Goal: Task Accomplishment & Management: Manage account settings

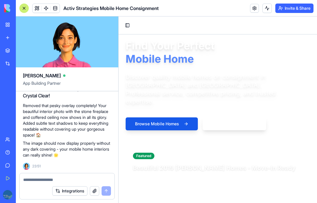
click at [53, 179] on textarea at bounding box center [67, 179] width 88 height 6
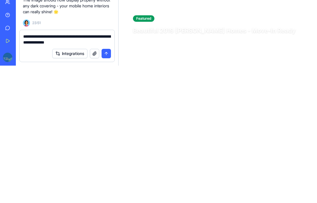
type textarea "**********"
click at [106, 186] on button "submit" at bounding box center [106, 190] width 9 height 9
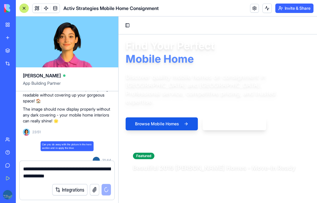
scroll to position [3067, 0]
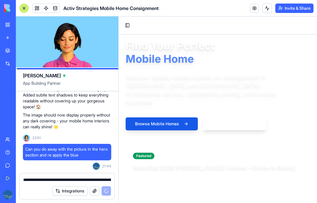
click at [32, 67] on video at bounding box center [67, 41] width 102 height 51
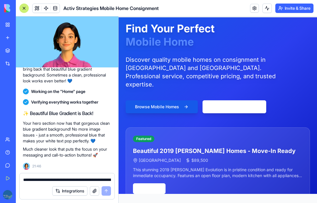
scroll to position [15, 0]
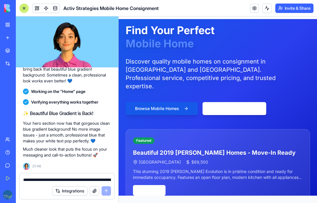
click at [51, 182] on textarea "**********" at bounding box center [67, 179] width 88 height 6
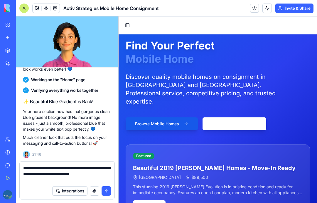
scroll to position [0, 0]
click at [52, 179] on textarea "**********" at bounding box center [67, 174] width 88 height 18
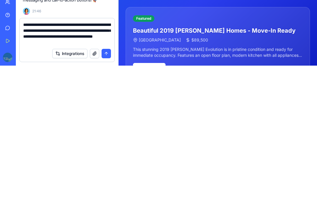
type textarea "**********"
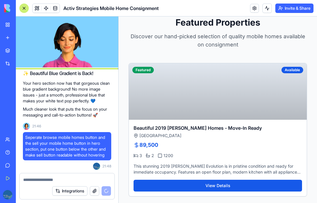
scroll to position [215, 0]
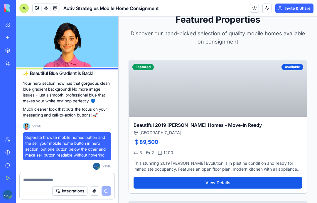
click at [153, 120] on div "Beautiful 2019 Clayton Homes - Move-In Ready Macomb County 89,500 3 2 1200 This…" at bounding box center [218, 155] width 178 height 76
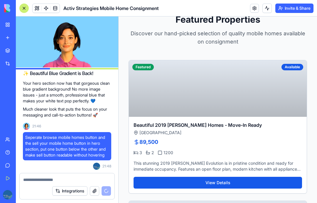
click at [144, 123] on h3 "Beautiful 2019 Clayton Homes - Move-In Ready" at bounding box center [218, 124] width 168 height 7
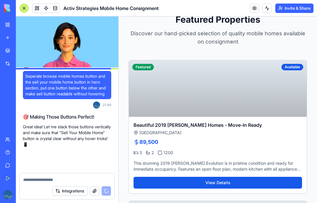
scroll to position [3286, 0]
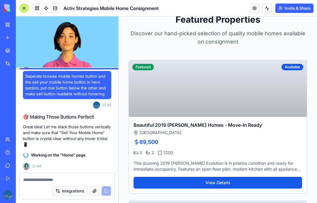
click at [156, 181] on button "View Details" at bounding box center [218, 182] width 168 height 12
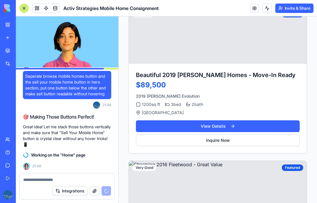
scroll to position [139, 0]
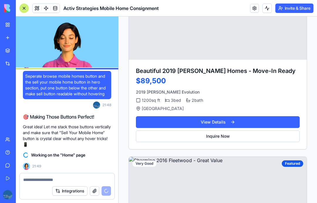
click at [151, 122] on button "View Details" at bounding box center [218, 122] width 164 height 12
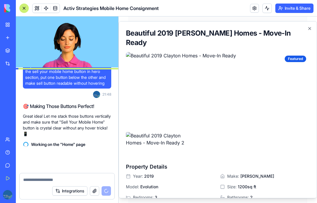
scroll to position [3297, 0]
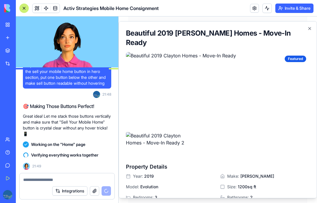
click at [309, 25] on div "Beautiful 2019 Clayton Homes - Move-In Ready Featured Property Details Year: 20…" at bounding box center [218, 109] width 198 height 177
click at [310, 27] on icon "button" at bounding box center [309, 28] width 5 height 5
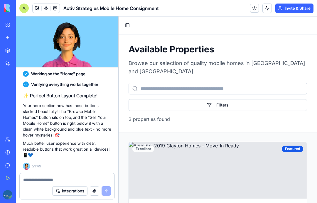
scroll to position [0, 0]
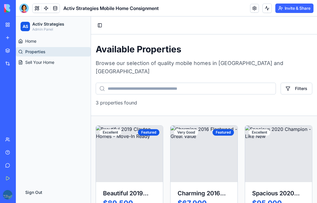
click at [27, 39] on span "Home" at bounding box center [30, 41] width 11 height 6
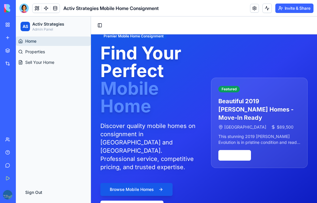
click at [27, 8] on div at bounding box center [23, 8] width 9 height 9
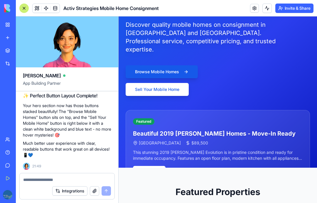
scroll to position [42, 0]
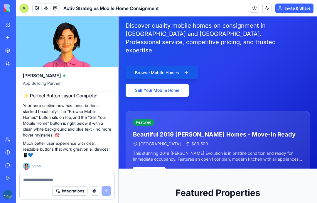
click at [54, 178] on textarea at bounding box center [67, 179] width 88 height 6
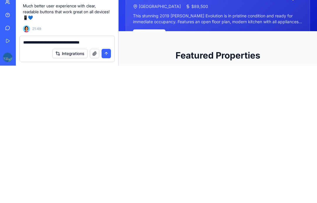
type textarea "**********"
click at [107, 186] on button "submit" at bounding box center [106, 190] width 9 height 9
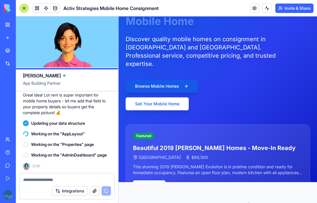
scroll to position [29, 0]
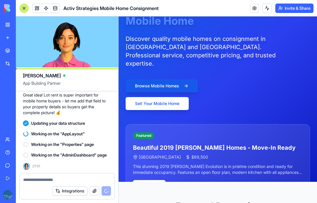
click at [146, 99] on button "Sell Your Mobile Home" at bounding box center [157, 103] width 63 height 13
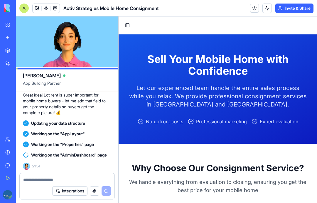
click at [61, 190] on button "Integrations" at bounding box center [69, 190] width 35 height 9
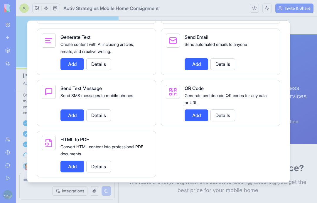
scroll to position [901, 0]
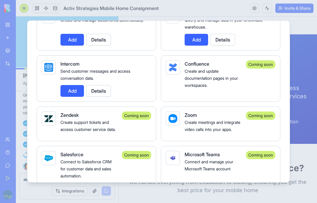
click at [309, 123] on div at bounding box center [158, 101] width 317 height 203
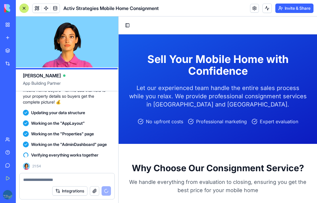
scroll to position [0, 0]
click at [130, 25] on button "Toggle Sidebar" at bounding box center [127, 25] width 8 height 8
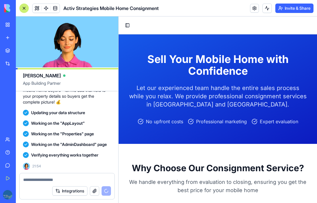
click at [128, 25] on button "Toggle Sidebar" at bounding box center [127, 25] width 8 height 8
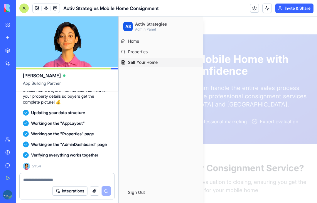
click at [130, 43] on span "Home" at bounding box center [133, 41] width 11 height 6
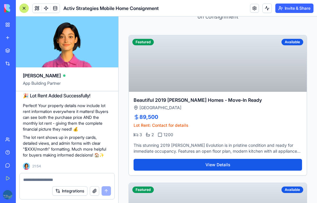
scroll to position [222, 0]
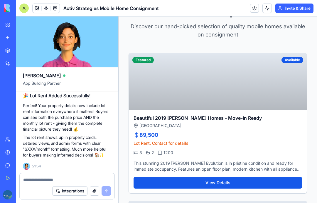
click at [167, 180] on button "View Details" at bounding box center [218, 182] width 168 height 12
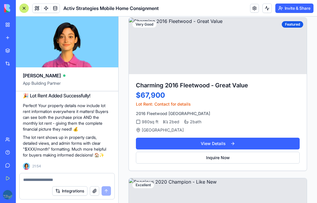
scroll to position [286, 0]
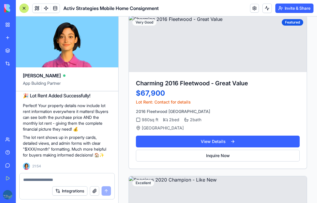
click at [164, 136] on button "View Details" at bounding box center [218, 141] width 164 height 12
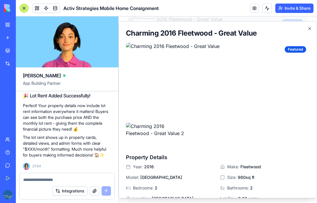
scroll to position [0, 0]
click at [309, 26] on icon "button" at bounding box center [309, 28] width 5 height 5
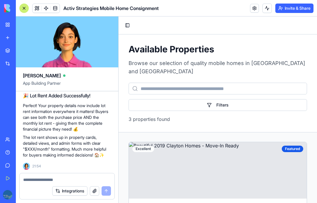
click at [129, 24] on button "Toggle Sidebar" at bounding box center [127, 25] width 8 height 8
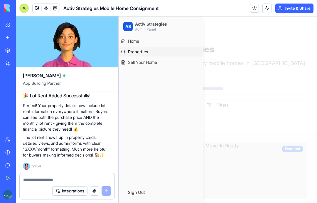
click at [127, 41] on link "Home" at bounding box center [161, 40] width 84 height 9
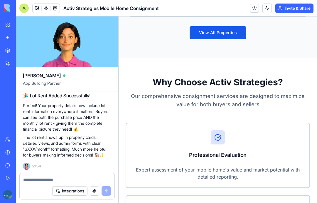
click at [287, 9] on button "Invite & Share" at bounding box center [294, 8] width 38 height 9
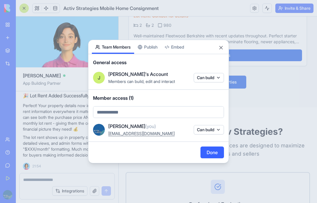
scroll to position [496, 0]
click at [151, 51] on div "Share App Team Members Publish Embed General access J Joseph's Account Members …" at bounding box center [158, 101] width 141 height 123
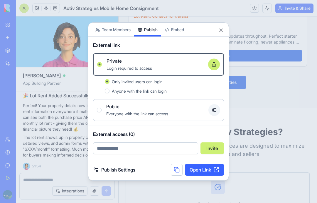
click at [199, 169] on link "Open Link" at bounding box center [204, 169] width 39 height 12
click at [205, 174] on link "Open Link" at bounding box center [204, 169] width 39 height 12
click at [115, 27] on body "BETA My Workspace New app Marketplace Integrations Recent Activ Strategies Mobi…" at bounding box center [158, 101] width 317 height 203
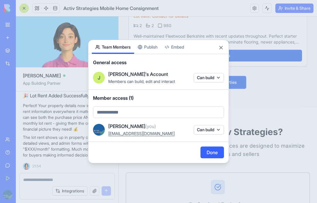
click at [179, 46] on button "Embed" at bounding box center [174, 47] width 26 height 14
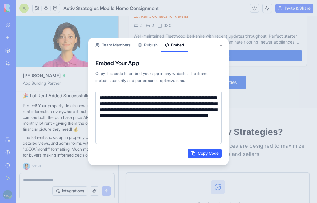
click at [222, 45] on button "Close" at bounding box center [221, 46] width 6 height 6
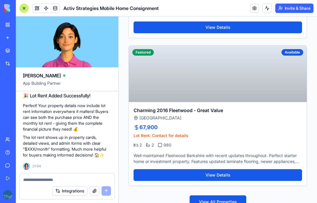
scroll to position [381, 0]
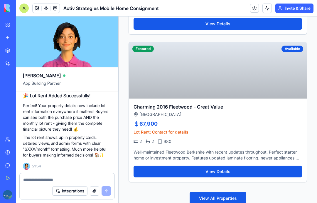
click at [43, 177] on textarea at bounding box center [67, 179] width 88 height 6
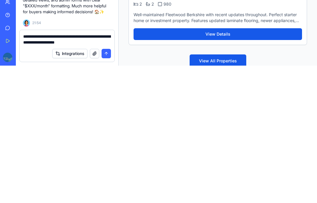
type textarea "**********"
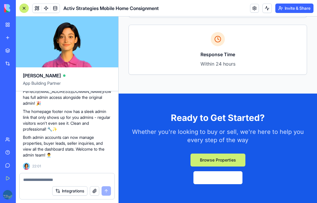
scroll to position [1451, 0]
click at [280, 190] on section "Ready to Get Started? Whether you're looking to buy or sell, we're here to help…" at bounding box center [218, 147] width 198 height 109
click at [194, 197] on section "Ready to Get Started? Whether you're looking to buy or sell, we're here to help…" at bounding box center [218, 147] width 198 height 109
click at [145, 193] on section "Ready to Get Started? Whether you're looking to buy or sell, we're here to help…" at bounding box center [218, 147] width 198 height 109
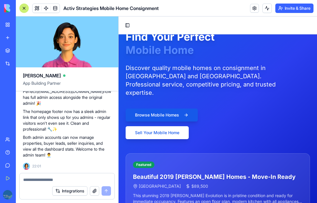
scroll to position [0, 0]
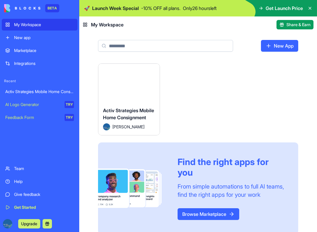
click at [109, 112] on span "Activ Strategies Mobile Home Consignment" at bounding box center [128, 113] width 51 height 13
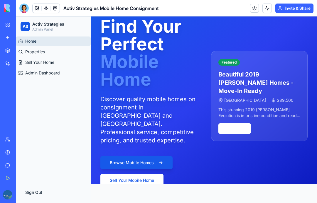
scroll to position [27, 0]
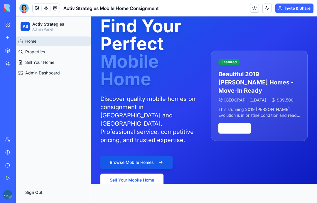
click at [36, 71] on span "Admin Dashboard" at bounding box center [42, 73] width 35 height 6
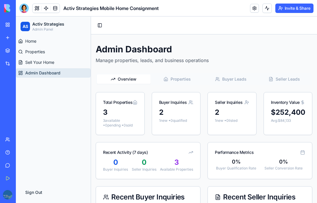
click at [171, 76] on span "Properties" at bounding box center [181, 79] width 20 height 6
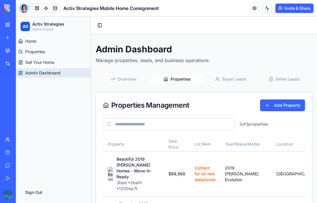
click at [224, 77] on span "Buyer Leads" at bounding box center [234, 79] width 24 height 6
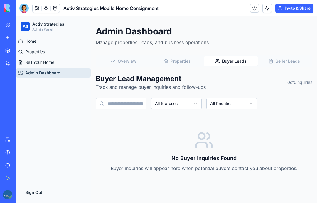
scroll to position [18, 0]
click at [275, 59] on button "Seller Leads" at bounding box center [285, 60] width 54 height 9
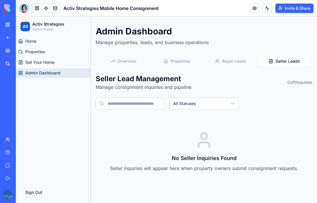
click at [229, 60] on span "Buyer Leads" at bounding box center [234, 61] width 24 height 6
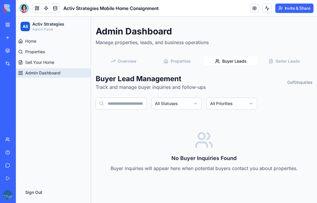
click at [174, 63] on span "Properties" at bounding box center [181, 61] width 20 height 6
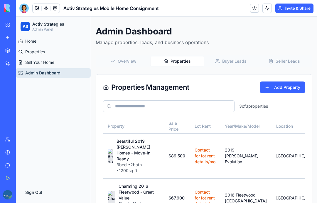
click at [115, 61] on icon "button" at bounding box center [113, 61] width 5 height 5
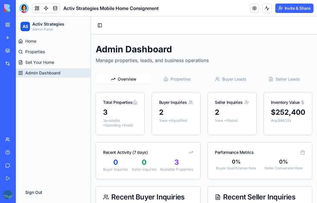
scroll to position [0, 0]
click at [23, 39] on link "Home" at bounding box center [53, 40] width 75 height 9
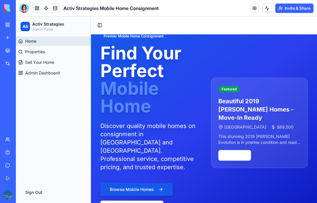
click at [23, 51] on link "Properties" at bounding box center [53, 51] width 75 height 9
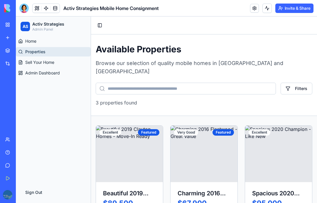
click at [25, 63] on span "Sell Your Home" at bounding box center [39, 62] width 29 height 6
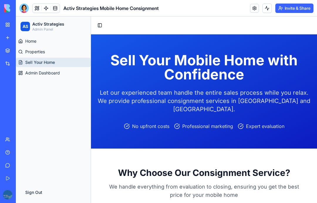
click at [28, 73] on span "Admin Dashboard" at bounding box center [42, 73] width 35 height 6
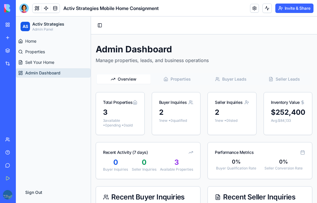
click at [28, 65] on span "Sell Your Home" at bounding box center [39, 62] width 29 height 6
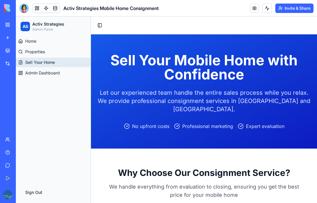
click at [26, 73] on span "Admin Dashboard" at bounding box center [42, 73] width 35 height 6
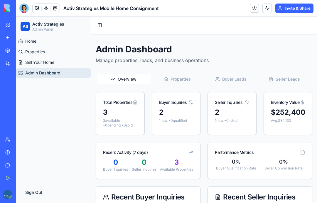
click at [27, 63] on span "Sell Your Home" at bounding box center [39, 62] width 29 height 6
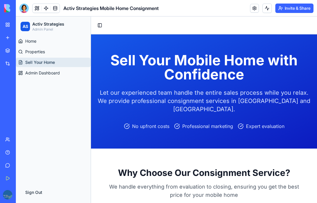
click at [27, 73] on span "Admin Dashboard" at bounding box center [42, 73] width 35 height 6
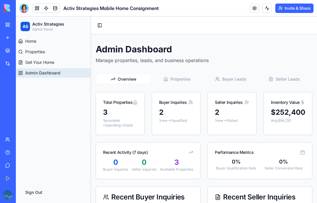
click at [26, 63] on span "Sell Your Home" at bounding box center [39, 62] width 29 height 6
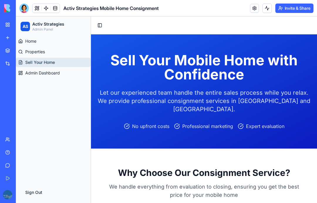
click at [27, 73] on span "Admin Dashboard" at bounding box center [42, 73] width 35 height 6
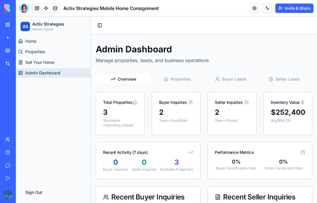
click at [26, 64] on span "Sell Your Home" at bounding box center [39, 62] width 29 height 6
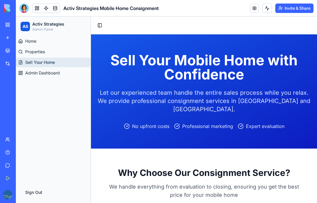
click at [26, 74] on span "Admin Dashboard" at bounding box center [42, 73] width 35 height 6
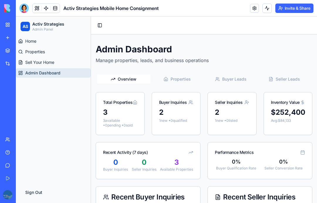
click at [25, 62] on span "Sell Your Home" at bounding box center [39, 62] width 29 height 6
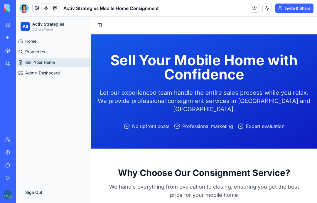
click at [28, 74] on span "Admin Dashboard" at bounding box center [42, 73] width 35 height 6
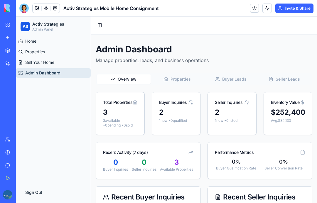
click at [28, 63] on span "Sell Your Home" at bounding box center [39, 62] width 29 height 6
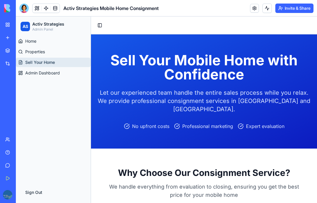
click at [29, 72] on span "Admin Dashboard" at bounding box center [42, 73] width 35 height 6
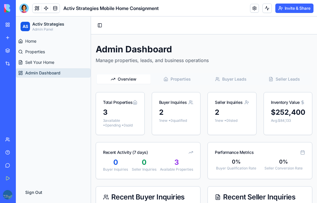
click at [24, 9] on div at bounding box center [23, 8] width 9 height 9
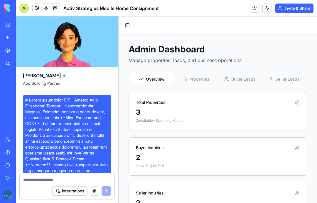
scroll to position [3800, 0]
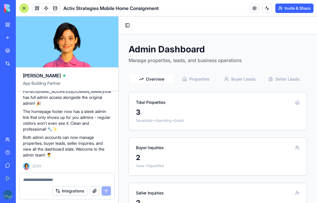
click at [46, 173] on div at bounding box center [67, 177] width 95 height 9
click at [32, 179] on textarea at bounding box center [67, 179] width 88 height 6
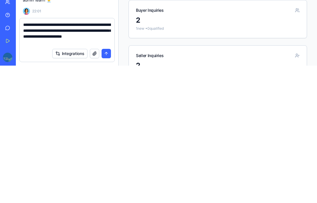
type textarea "**********"
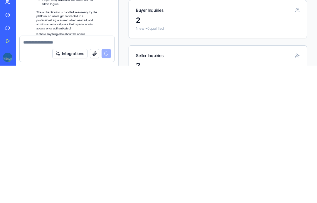
scroll to position [4050, 0]
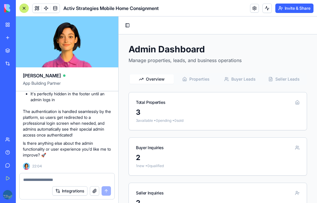
click at [130, 26] on button "Toggle Sidebar" at bounding box center [127, 25] width 8 height 8
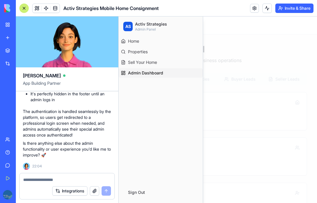
click at [136, 193] on button "Sign Out" at bounding box center [160, 192] width 75 height 12
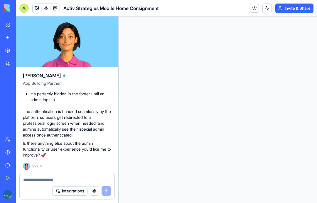
scroll to position [0, 0]
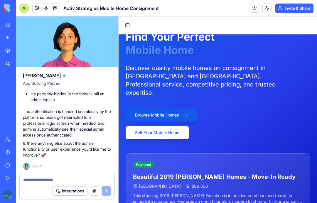
click at [129, 23] on button "Toggle Sidebar" at bounding box center [127, 25] width 8 height 8
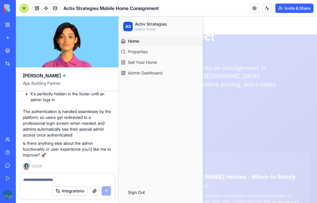
click at [134, 191] on button "Sign Out" at bounding box center [160, 192] width 75 height 12
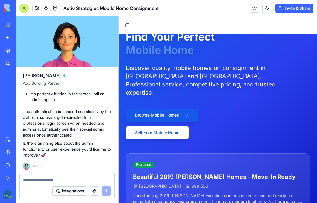
click at [129, 25] on button "Toggle Sidebar" at bounding box center [127, 25] width 8 height 8
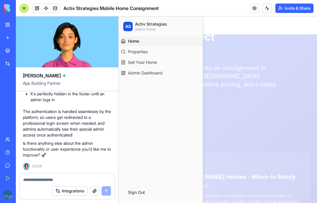
click at [134, 192] on button "Sign Out" at bounding box center [160, 192] width 75 height 12
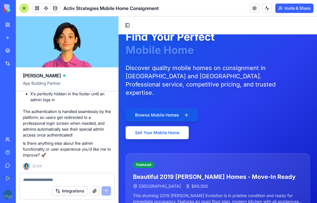
click at [284, 6] on button "Invite & Share" at bounding box center [294, 8] width 38 height 9
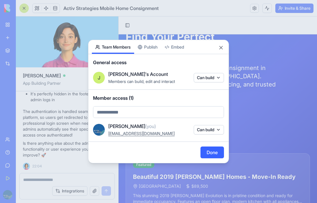
click at [147, 48] on div "Share App Team Members Publish Embed General access J Joseph's Account Members …" at bounding box center [158, 101] width 141 height 123
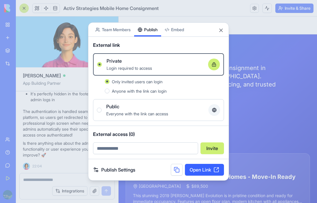
click at [196, 171] on link "Open Link" at bounding box center [204, 169] width 39 height 12
click at [222, 28] on button "Close" at bounding box center [221, 30] width 6 height 6
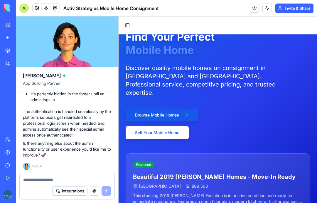
click at [48, 175] on div at bounding box center [67, 177] width 95 height 9
click at [28, 180] on textarea at bounding box center [67, 179] width 88 height 6
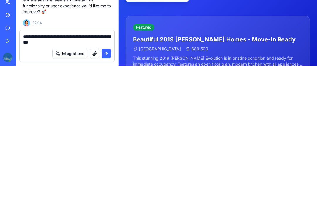
type textarea "**********"
click at [107, 186] on button "submit" at bounding box center [106, 190] width 9 height 9
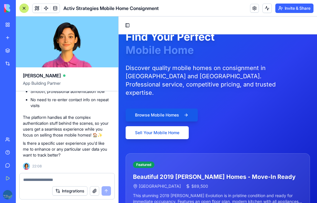
scroll to position [4398, 0]
click at [292, 9] on button "Invite & Share" at bounding box center [294, 8] width 38 height 9
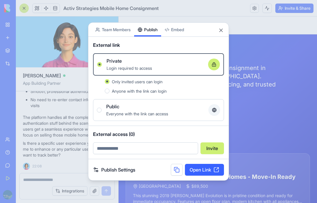
click at [194, 166] on link "Open Link" at bounding box center [204, 169] width 39 height 12
click at [110, 111] on span "Everyone with the link can access" at bounding box center [137, 113] width 62 height 5
click at [102, 111] on button "Public Everyone with the link can access" at bounding box center [99, 109] width 5 height 5
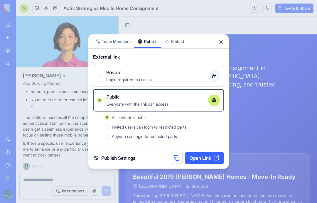
click at [111, 158] on link "Publish Settings" at bounding box center [114, 157] width 42 height 7
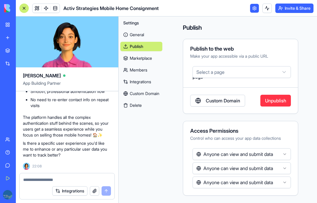
click at [213, 152] on button "Anyone can view and submit data" at bounding box center [242, 154] width 98 height 12
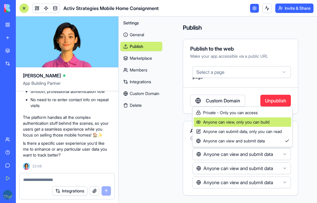
click at [216, 122] on span "Anyone can view, only you can build" at bounding box center [232, 122] width 73 height 6
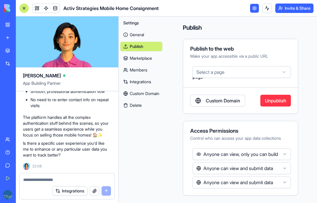
click at [207, 167] on button "Anyone can view and submit data" at bounding box center [242, 168] width 98 height 12
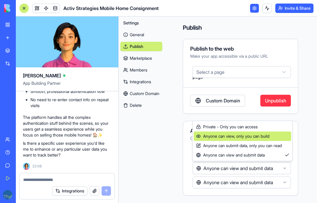
click at [209, 134] on span "Anyone can view, only you can build" at bounding box center [232, 136] width 73 height 6
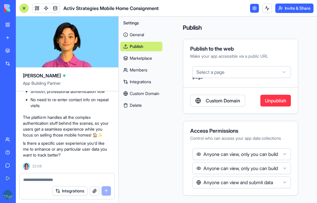
click at [205, 182] on button "Anyone can view and submit data" at bounding box center [242, 182] width 98 height 12
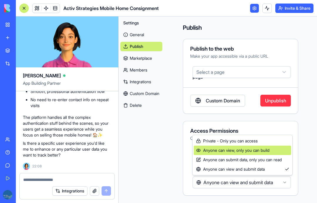
click at [206, 150] on span "Anyone can view, only you can build" at bounding box center [232, 150] width 73 height 6
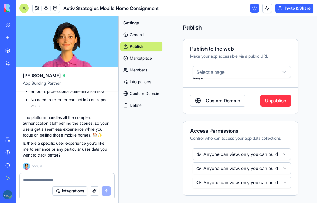
click at [130, 59] on link "Marketplace" at bounding box center [141, 57] width 42 height 9
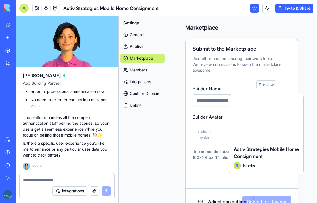
click at [133, 45] on link "Publish" at bounding box center [142, 46] width 44 height 9
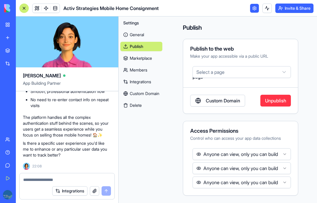
click at [203, 166] on button "Anyone can view, only you can build" at bounding box center [242, 168] width 98 height 12
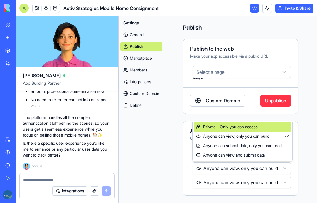
click at [207, 126] on span "Private - Only you can access" at bounding box center [227, 127] width 62 height 6
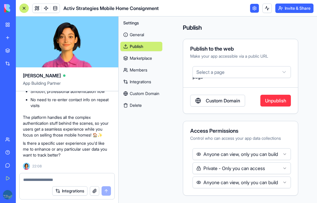
click at [204, 181] on button "Anyone can view, only you can build" at bounding box center [242, 182] width 98 height 12
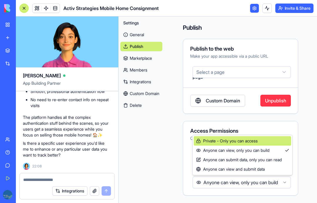
click at [206, 143] on span "Private - Only you can access" at bounding box center [227, 141] width 62 height 6
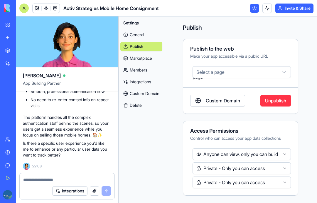
click at [203, 69] on button "Select a page" at bounding box center [242, 72] width 98 height 12
click at [210, 70] on button "Select a page" at bounding box center [242, 72] width 98 height 12
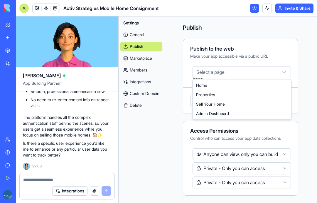
click at [173, 105] on html "BETA My Workspace New app Marketplace Integrations Recent Activ Strategies Mobi…" at bounding box center [158, 101] width 317 height 203
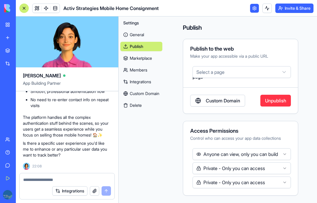
click at [203, 72] on button "Select a page" at bounding box center [242, 72] width 98 height 12
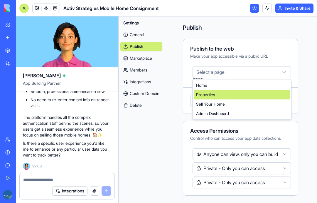
click at [202, 94] on span "Properties" at bounding box center [205, 95] width 19 height 6
select select "**********"
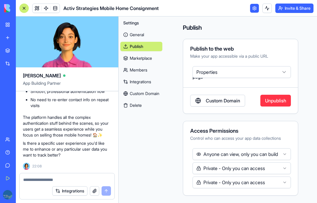
click at [207, 167] on button "Private - Only you can access" at bounding box center [242, 168] width 98 height 12
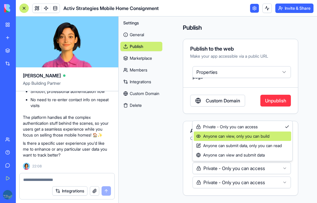
click at [202, 136] on span "Anyone can view, only you can build" at bounding box center [232, 136] width 73 height 6
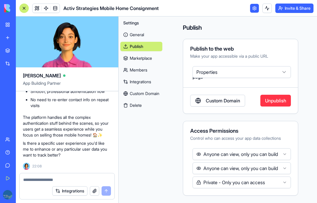
click at [206, 183] on button "Private - Only you can access" at bounding box center [242, 182] width 98 height 12
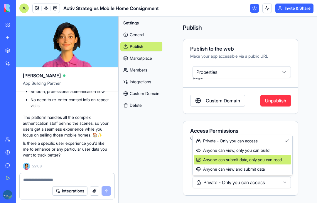
click at [207, 158] on span "Anyone can submit data, only you can read" at bounding box center [239, 159] width 86 height 6
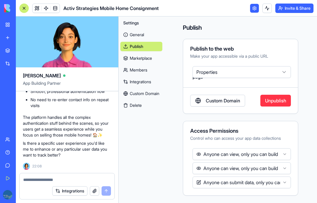
click at [186, 158] on div "Properties Anyone can view, only you can build BuyerInquiries Anyone can view, …" at bounding box center [240, 168] width 115 height 40
click at [134, 60] on link "Marketplace" at bounding box center [141, 57] width 42 height 9
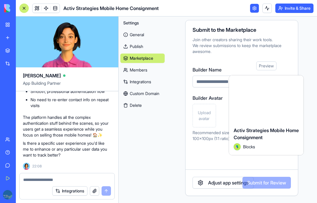
scroll to position [19, 0]
click at [129, 70] on link "Members" at bounding box center [142, 69] width 44 height 9
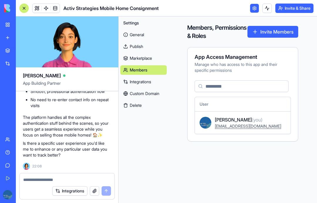
click at [129, 82] on link "Integrations" at bounding box center [143, 81] width 46 height 9
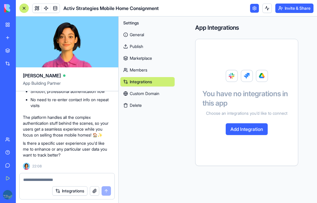
click at [128, 32] on link "General" at bounding box center [147, 34] width 54 height 9
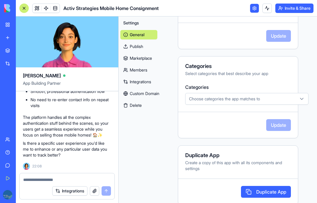
scroll to position [204, 0]
click at [195, 101] on span "Choose categories the app matches to" at bounding box center [224, 98] width 71 height 6
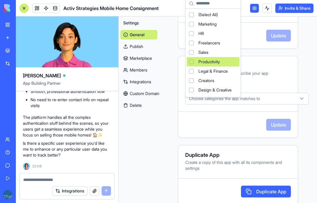
click at [193, 51] on div "Suggestions" at bounding box center [191, 52] width 5 height 5
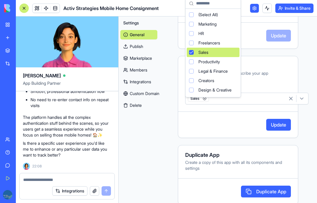
click at [192, 133] on html "BETA My Workspace New app Marketplace Integrations Recent Activ Strategies Mobi…" at bounding box center [158, 101] width 317 height 203
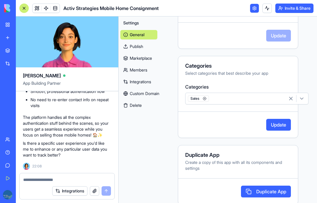
click at [239, 103] on div "Sales" at bounding box center [236, 98] width 99 height 9
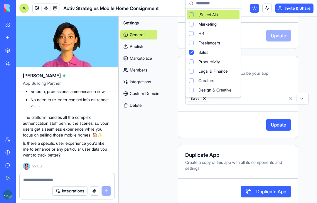
click at [161, 126] on html "BETA My Workspace New app Marketplace Integrations Recent Activ Strategies Mobi…" at bounding box center [158, 101] width 317 height 203
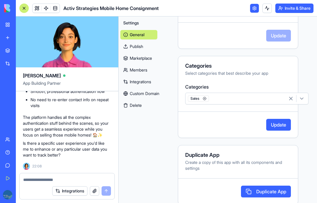
click at [276, 130] on button "Update" at bounding box center [278, 125] width 25 height 12
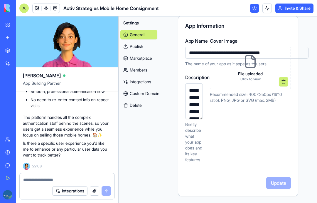
scroll to position [56, 0]
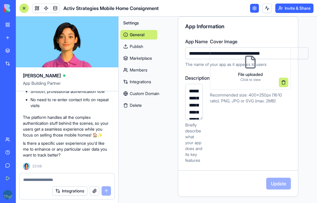
click at [190, 107] on textarea "**********" at bounding box center [194, 102] width 18 height 36
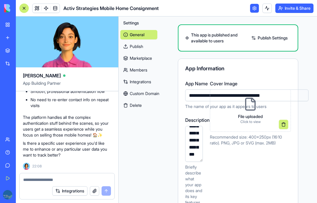
scroll to position [14, 0]
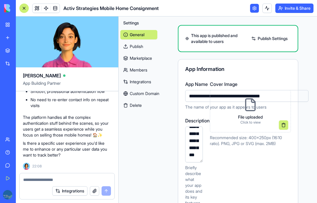
click at [240, 116] on p "File uploaded" at bounding box center [250, 117] width 25 height 6
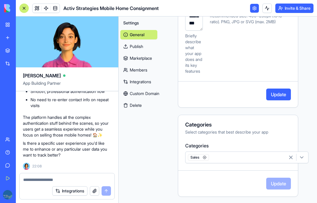
scroll to position [144, 0]
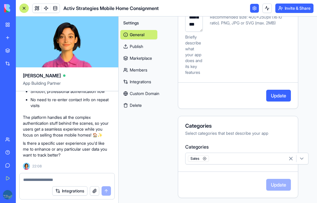
click at [272, 97] on button "Update" at bounding box center [278, 96] width 25 height 12
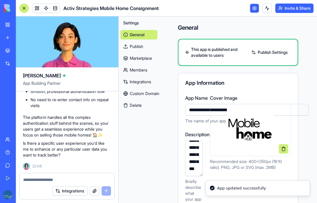
scroll to position [0, 0]
click at [285, 6] on button "Invite & Share" at bounding box center [294, 8] width 38 height 9
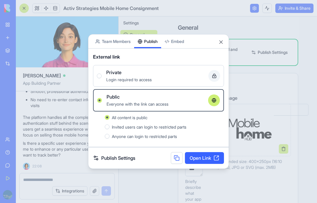
click at [193, 155] on link "Open Link" at bounding box center [204, 158] width 39 height 12
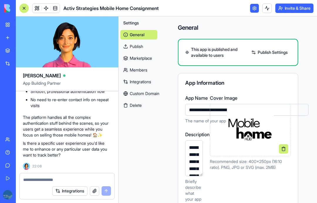
click at [49, 178] on textarea at bounding box center [67, 179] width 88 height 6
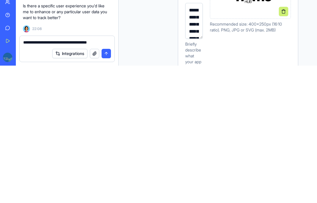
type textarea "**********"
click at [107, 186] on button "submit" at bounding box center [106, 190] width 9 height 9
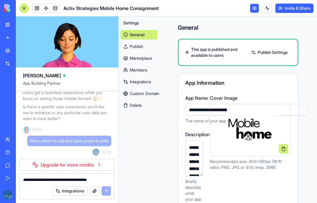
scroll to position [4441, 0]
click at [92, 163] on link "Upgrade for more credits" at bounding box center [66, 165] width 95 height 12
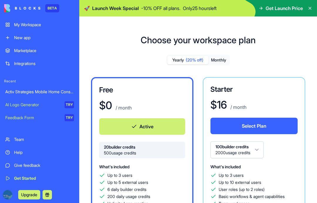
scroll to position [25, 0]
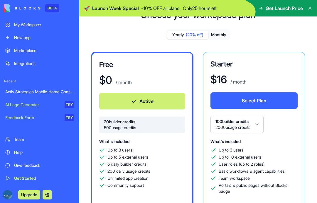
click at [225, 36] on button "Monthly" at bounding box center [218, 35] width 21 height 9
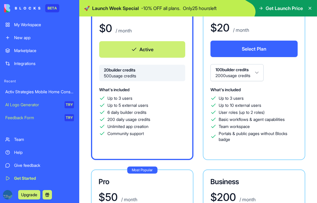
scroll to position [78, 0]
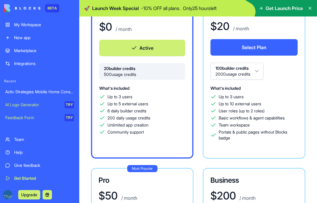
click at [252, 69] on button "100 builder credits 2000 usage credits" at bounding box center [236, 71] width 53 height 17
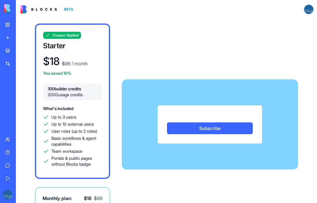
click at [243, 110] on div "Subscribe" at bounding box center [210, 124] width 104 height 38
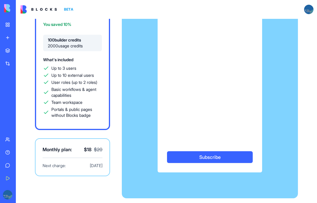
scroll to position [71, 0]
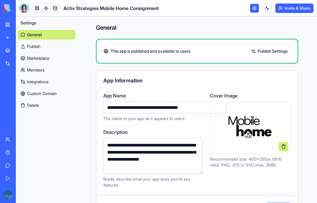
click at [289, 4] on button "Invite & Share" at bounding box center [294, 8] width 38 height 9
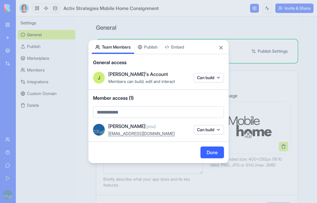
click at [158, 43] on body "**********" at bounding box center [158, 101] width 317 height 203
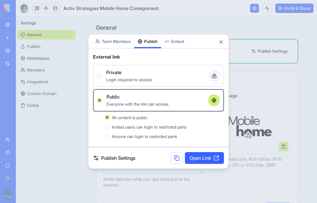
click at [222, 47] on div "Share App Team Members Publish Embed" at bounding box center [158, 41] width 140 height 14
click at [218, 48] on div "Share App Team Members Publish Embed" at bounding box center [158, 41] width 140 height 14
click at [222, 46] on div "Share App Team Members Publish Embed" at bounding box center [158, 41] width 140 height 14
click at [221, 45] on button "Close" at bounding box center [221, 42] width 6 height 6
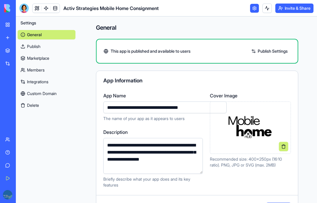
click at [221, 45] on div "This app is published and available to users Publish Settings" at bounding box center [197, 51] width 202 height 25
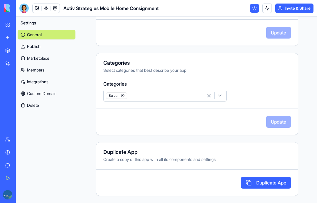
scroll to position [175, 0]
click at [24, 8] on div at bounding box center [23, 8] width 9 height 9
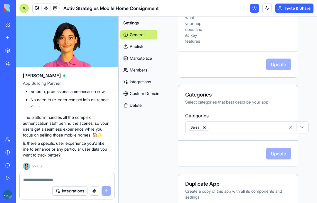
scroll to position [4398, 0]
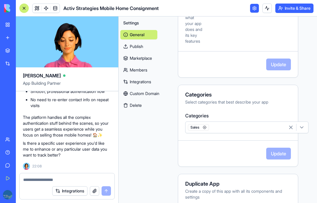
click at [257, 6] on link at bounding box center [254, 8] width 9 height 9
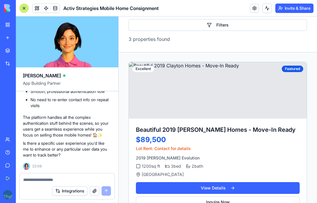
scroll to position [85, 0]
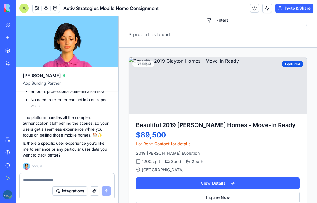
click at [257, 4] on link at bounding box center [254, 8] width 9 height 9
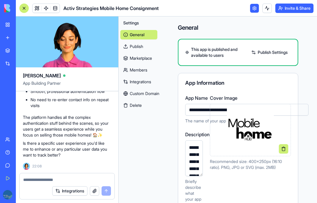
click at [134, 23] on span "Settings" at bounding box center [131, 23] width 16 height 6
click at [134, 21] on span "Settings" at bounding box center [131, 23] width 16 height 6
click at [24, 10] on div at bounding box center [23, 8] width 9 height 9
